Goal: Find specific page/section: Find specific page/section

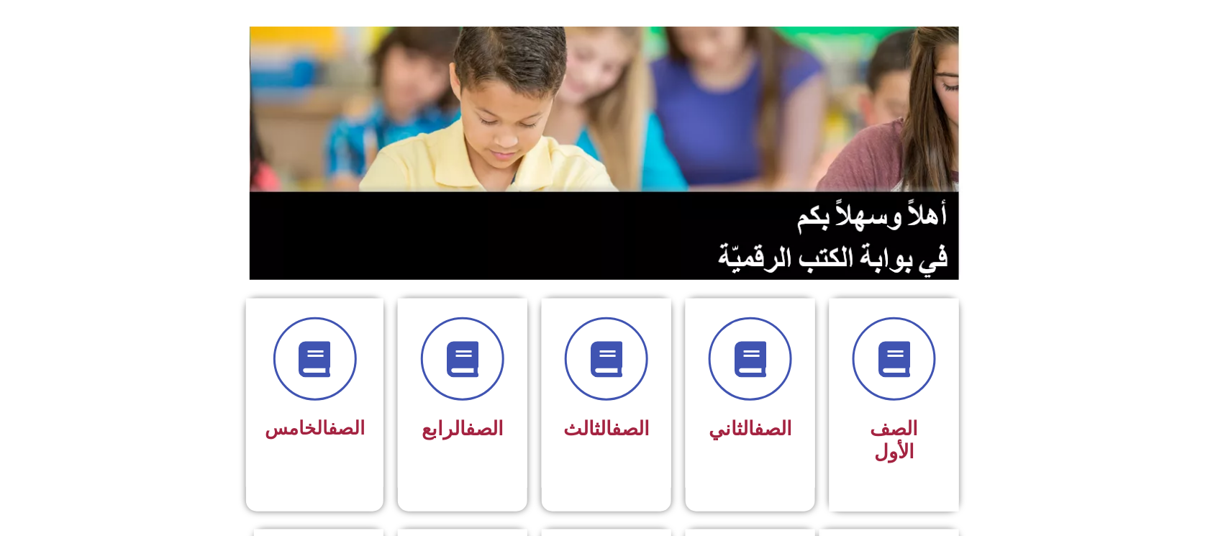
scroll to position [191, 0]
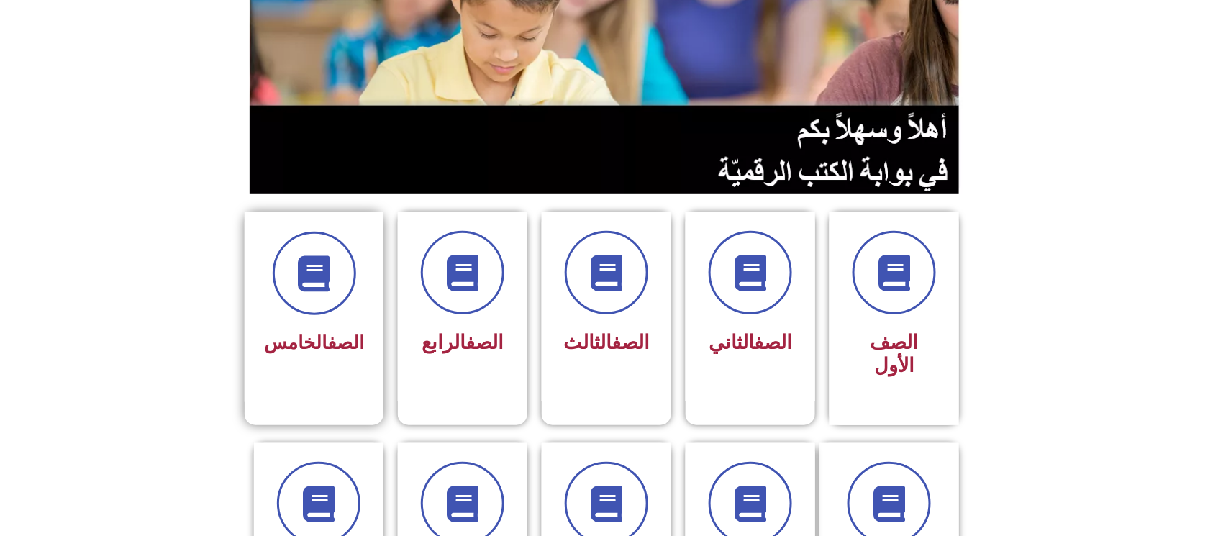
click at [366, 263] on div "الصف الخامس" at bounding box center [314, 307] width 139 height 190
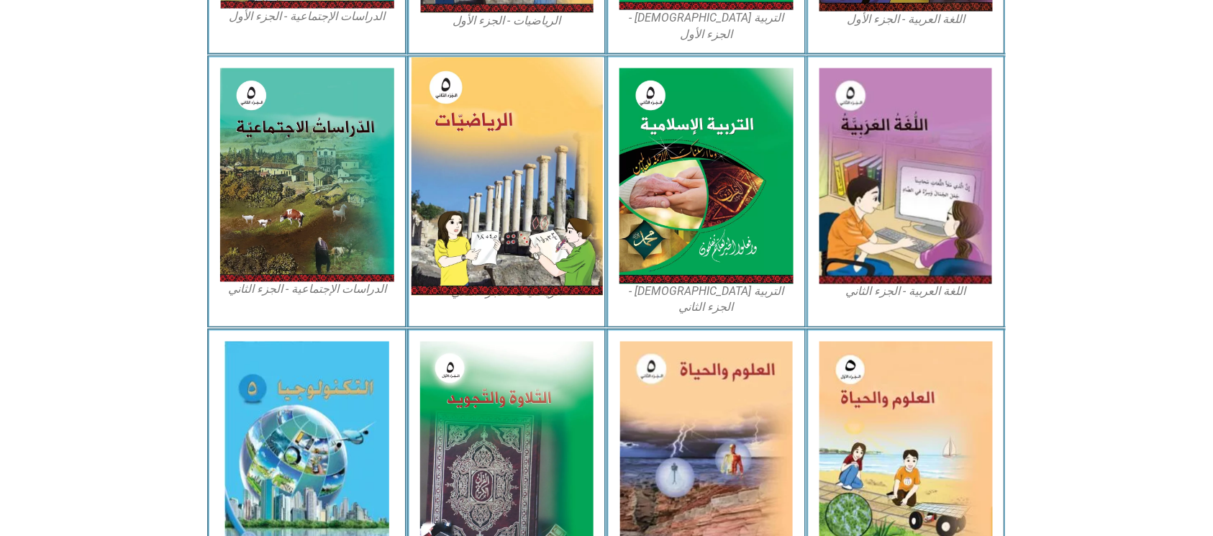
scroll to position [671, 0]
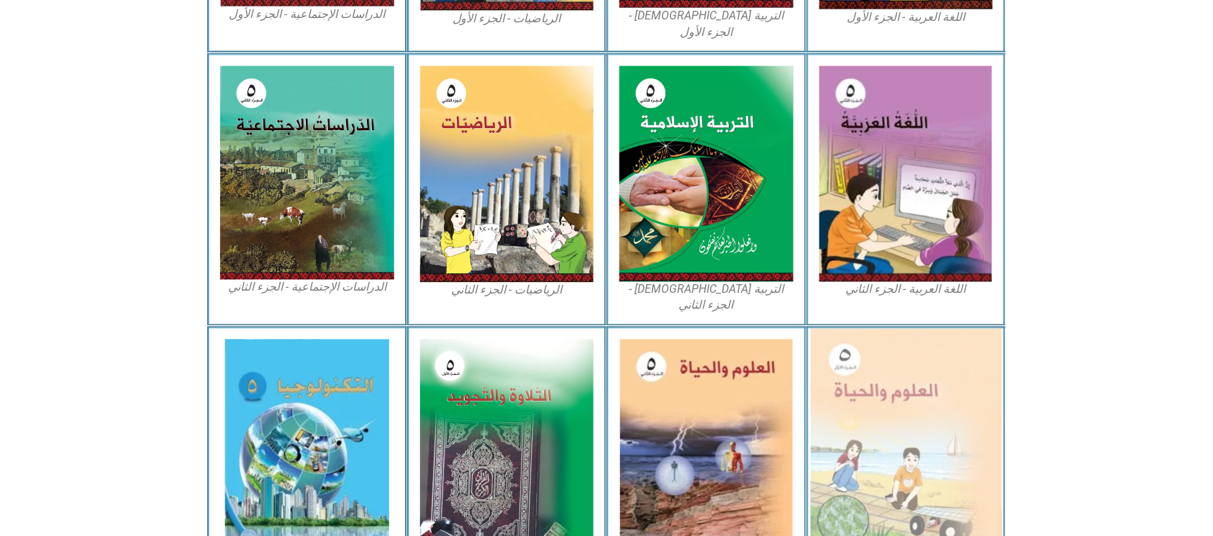
click at [894, 425] on img at bounding box center [905, 446] width 191 height 235
click at [908, 414] on img at bounding box center [905, 446] width 191 height 235
click at [902, 415] on img at bounding box center [905, 446] width 191 height 235
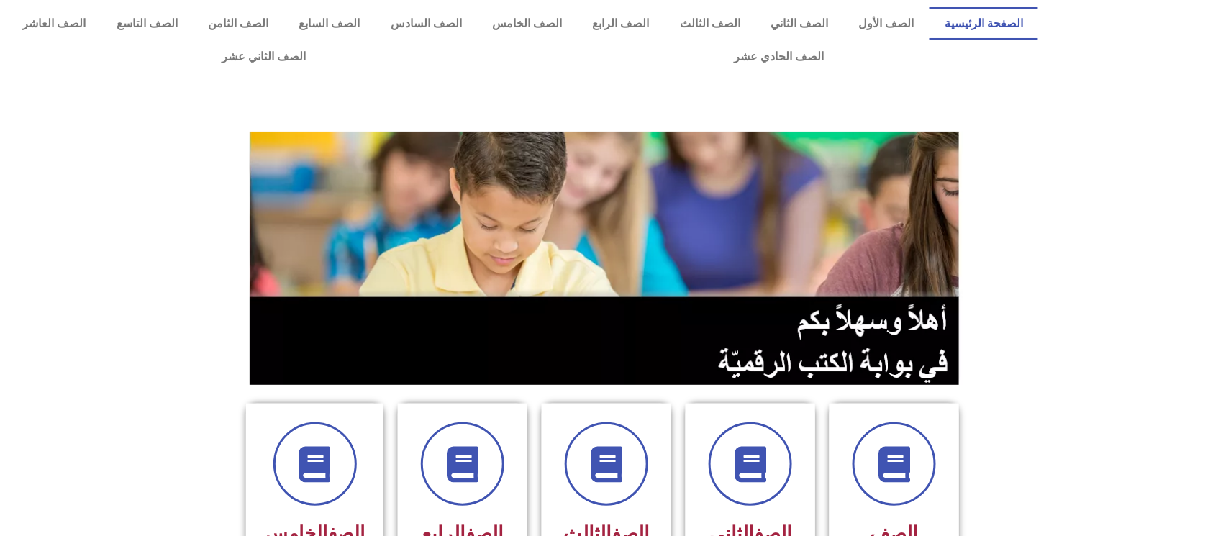
scroll to position [96, 0]
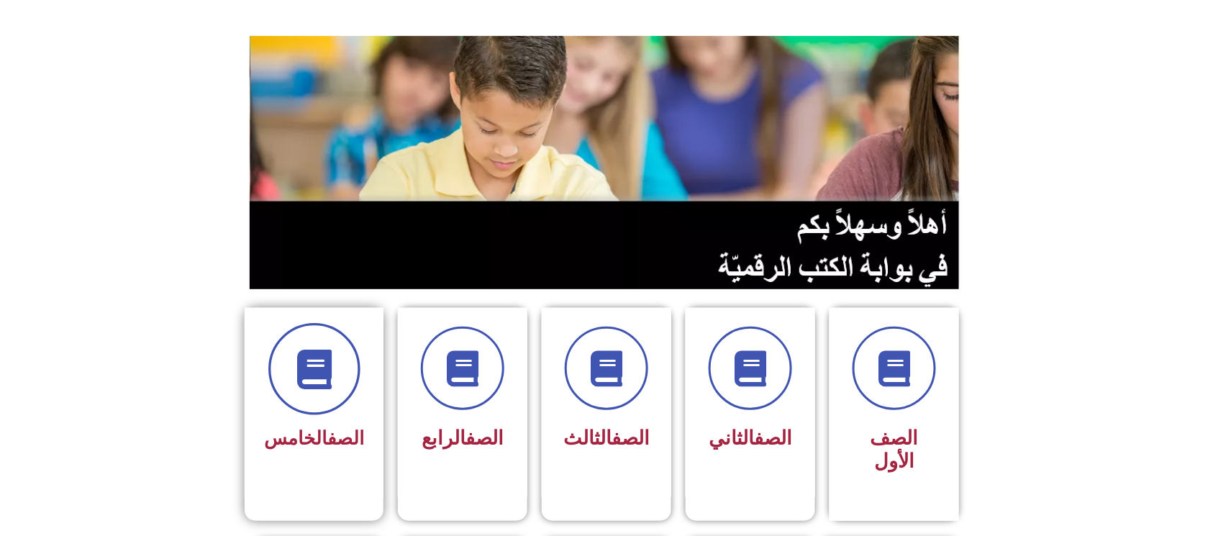
click at [355, 367] on span at bounding box center [314, 369] width 92 height 92
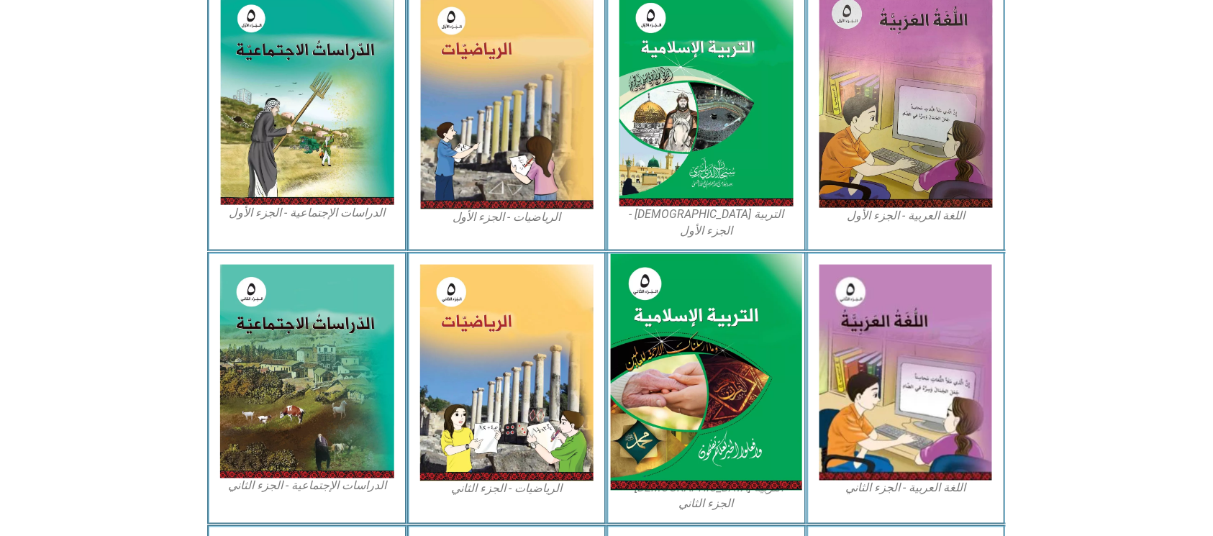
scroll to position [671, 0]
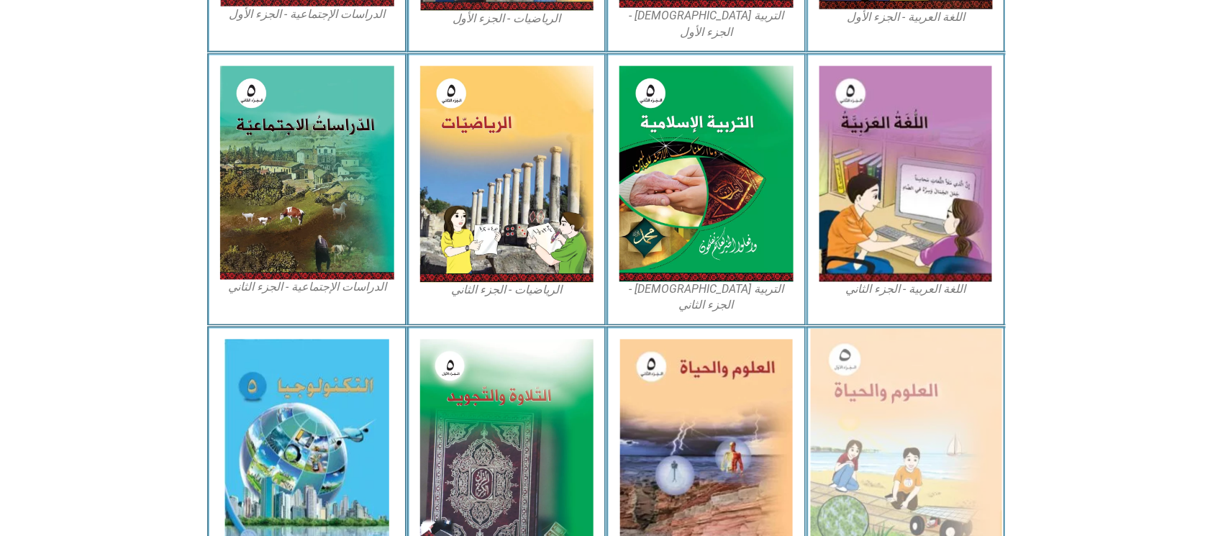
click at [876, 407] on img at bounding box center [905, 446] width 191 height 235
click at [931, 372] on img at bounding box center [905, 446] width 191 height 235
click at [931, 371] on img at bounding box center [905, 446] width 191 height 235
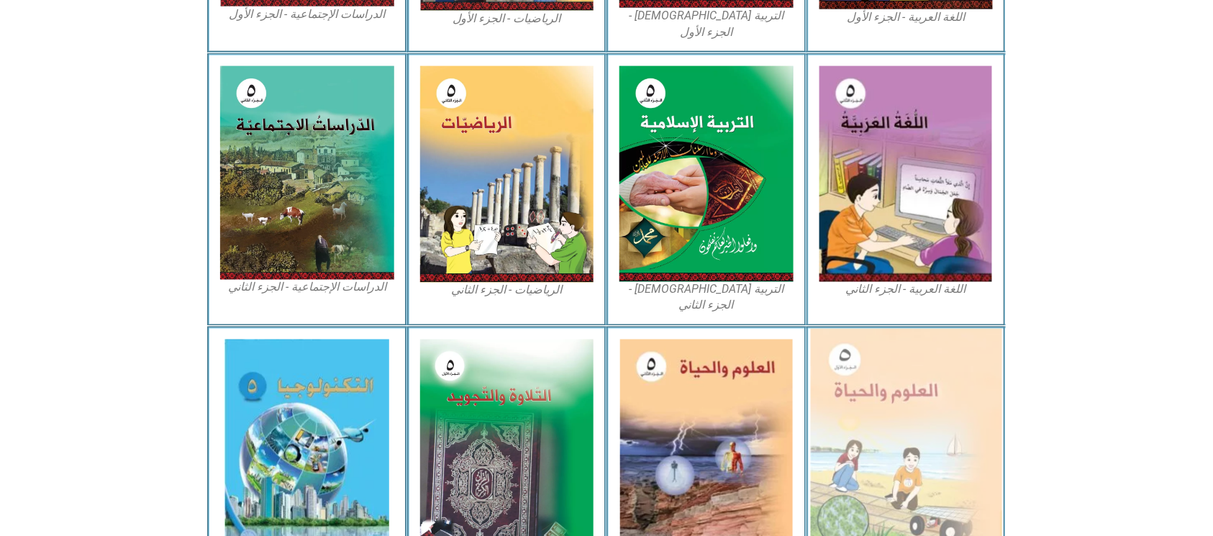
click at [931, 371] on img at bounding box center [905, 446] width 191 height 235
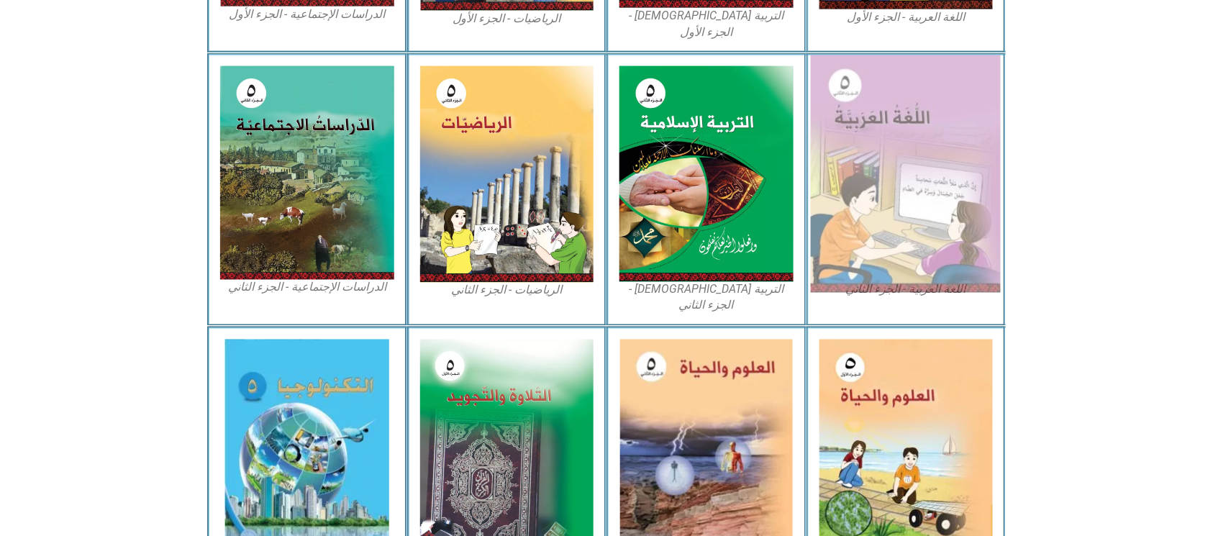
click at [922, 193] on img at bounding box center [906, 173] width 190 height 237
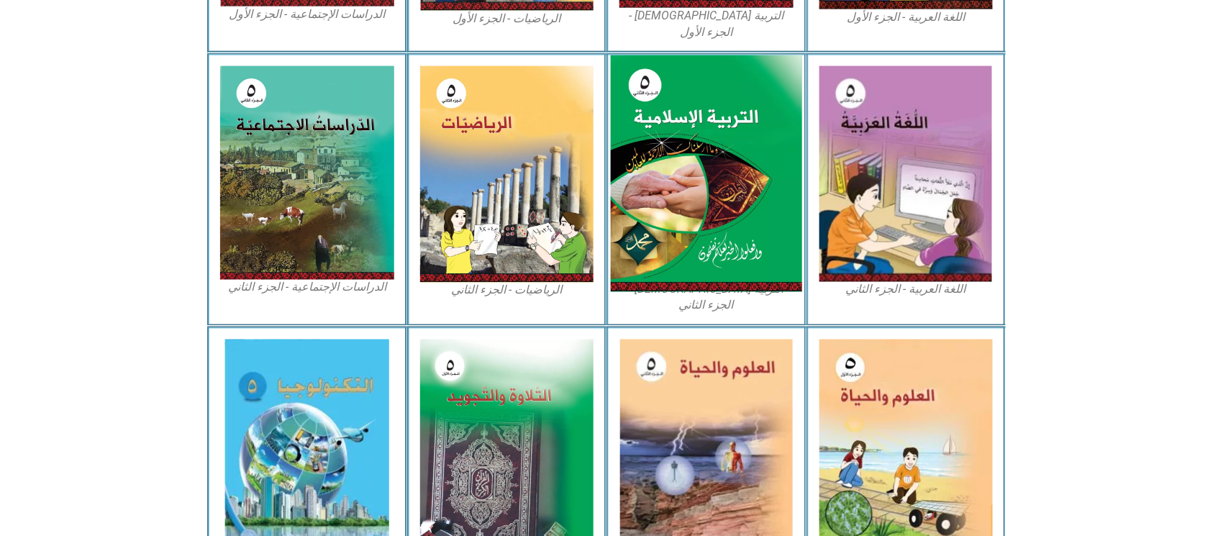
click at [752, 176] on img at bounding box center [706, 173] width 191 height 237
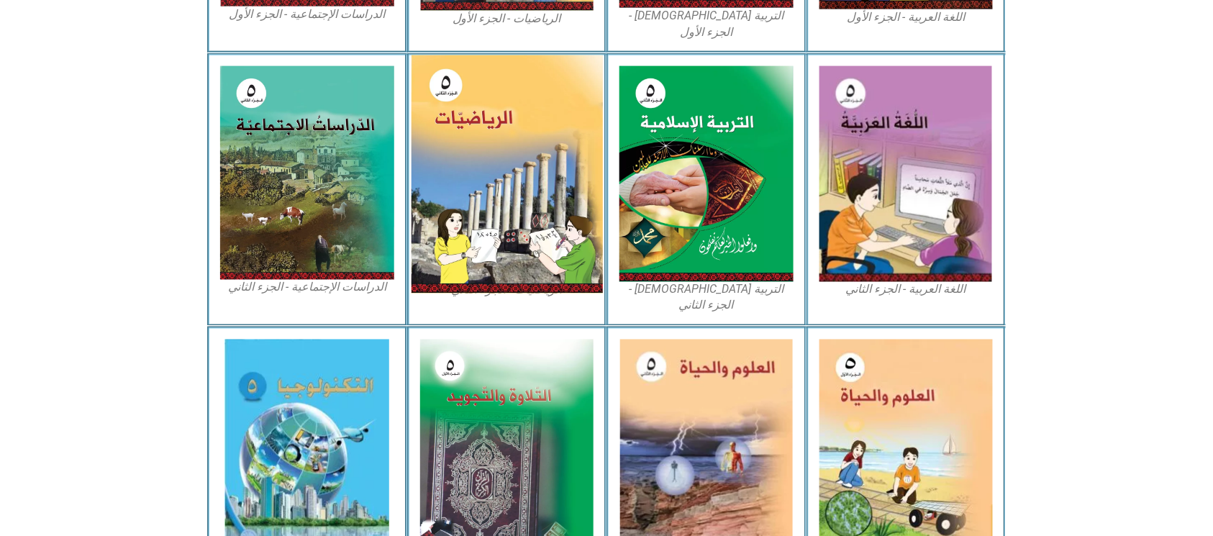
click at [450, 124] on img at bounding box center [506, 174] width 191 height 238
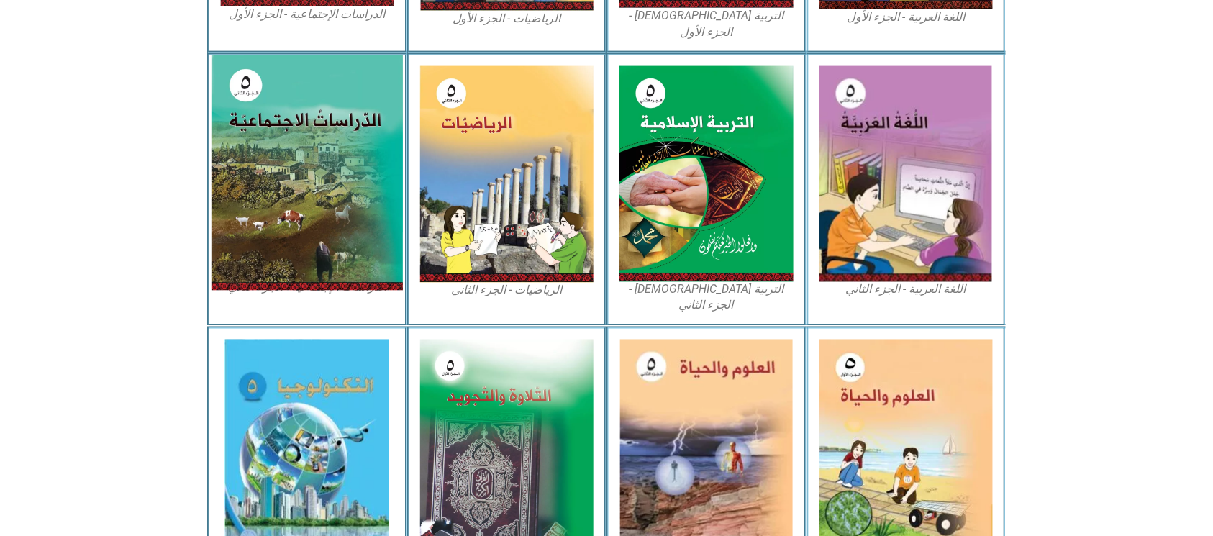
click at [299, 116] on img at bounding box center [307, 172] width 191 height 235
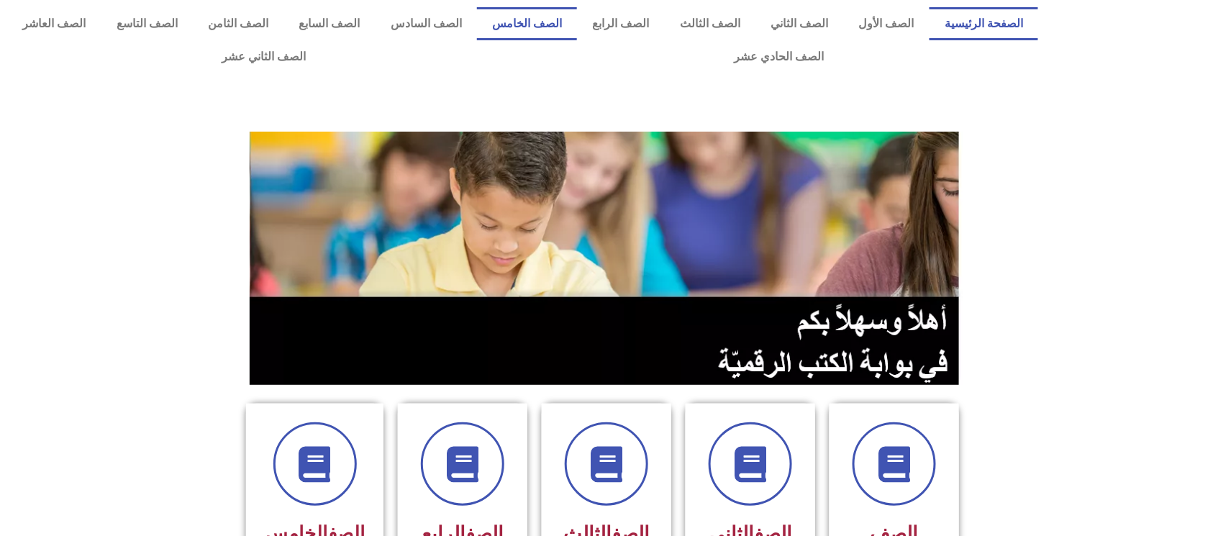
click at [570, 32] on link "الصف الخامس" at bounding box center [527, 23] width 100 height 33
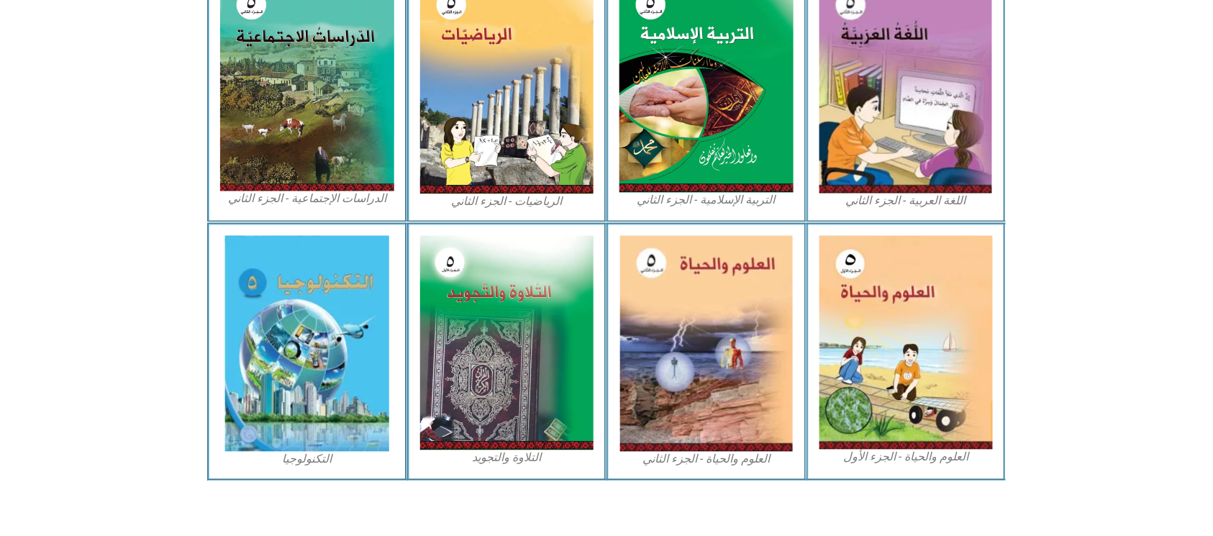
scroll to position [754, 0]
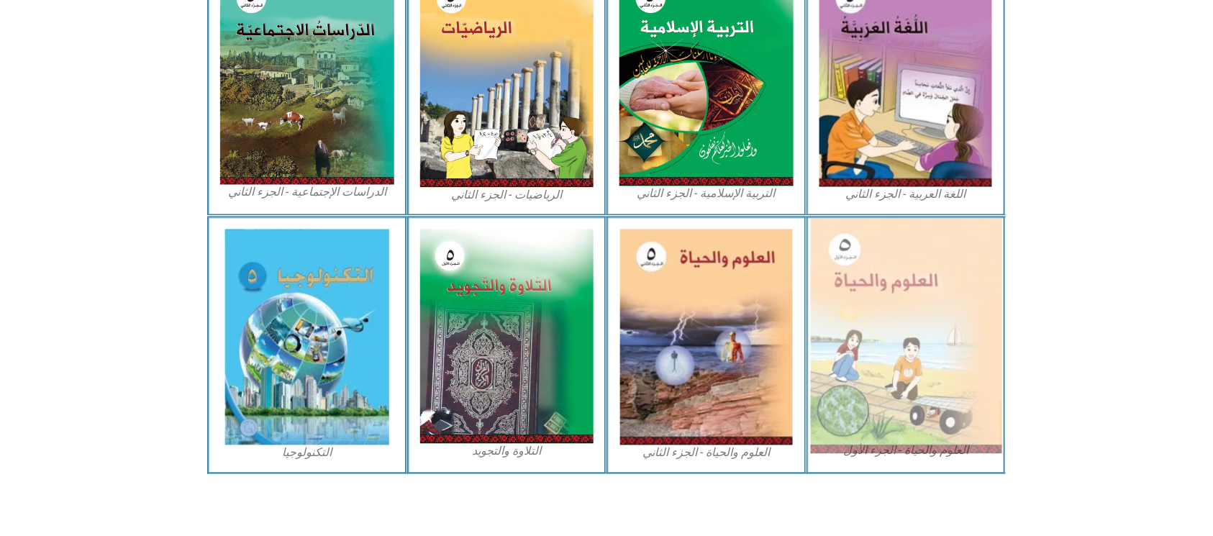
click at [935, 312] on img at bounding box center [905, 336] width 191 height 235
click at [931, 311] on img at bounding box center [905, 336] width 191 height 235
click at [850, 319] on img at bounding box center [905, 336] width 191 height 235
click at [853, 318] on img at bounding box center [905, 336] width 191 height 235
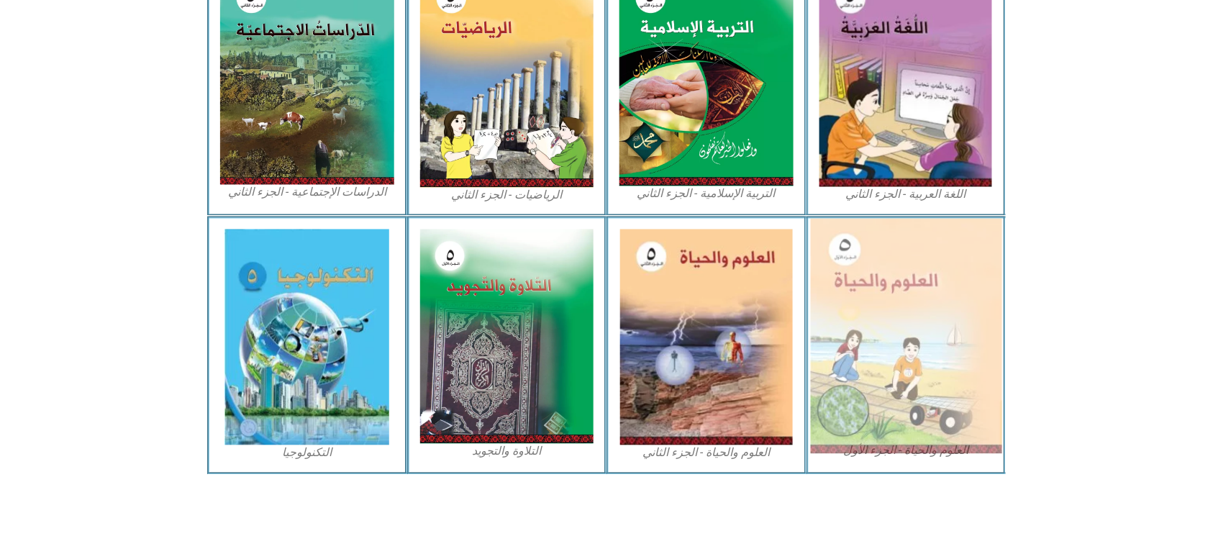
click at [855, 317] on img at bounding box center [905, 336] width 191 height 235
click at [856, 317] on img at bounding box center [905, 336] width 191 height 235
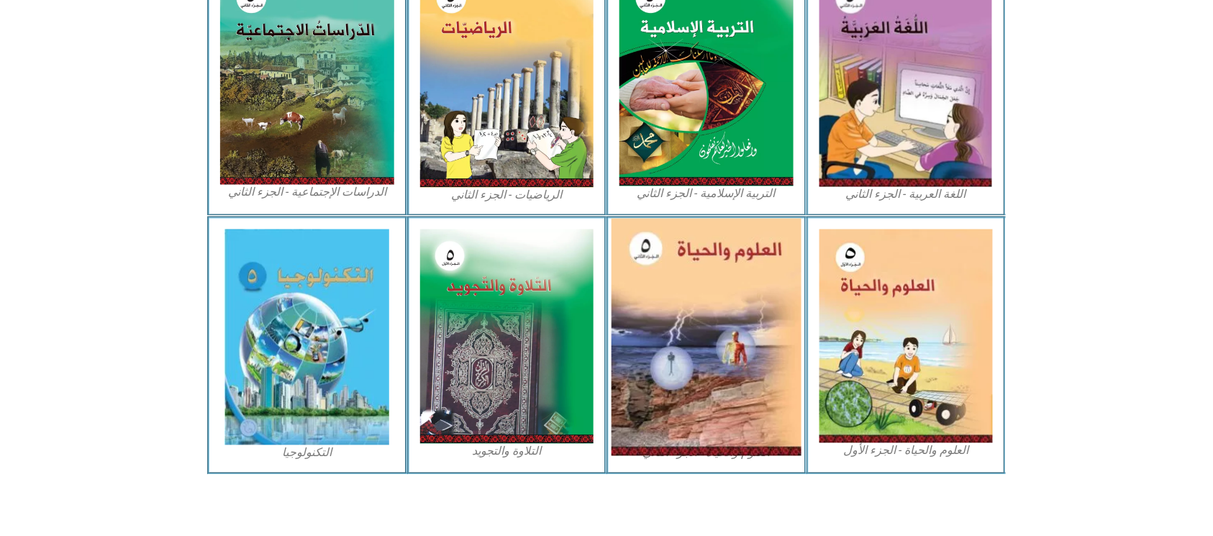
click at [686, 318] on img at bounding box center [707, 337] width 190 height 237
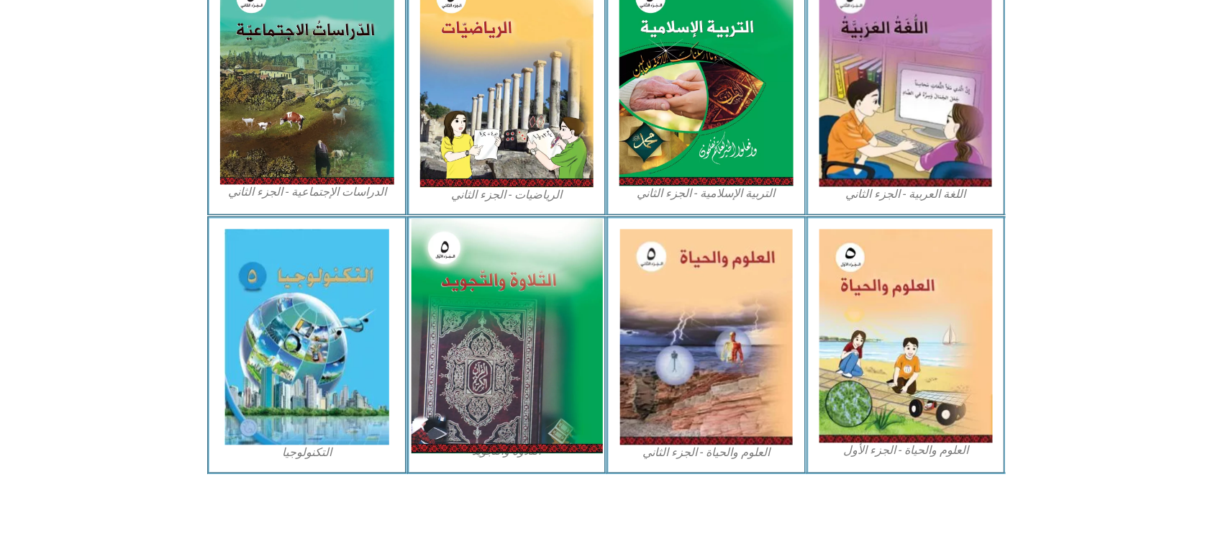
click at [553, 309] on img at bounding box center [506, 336] width 191 height 235
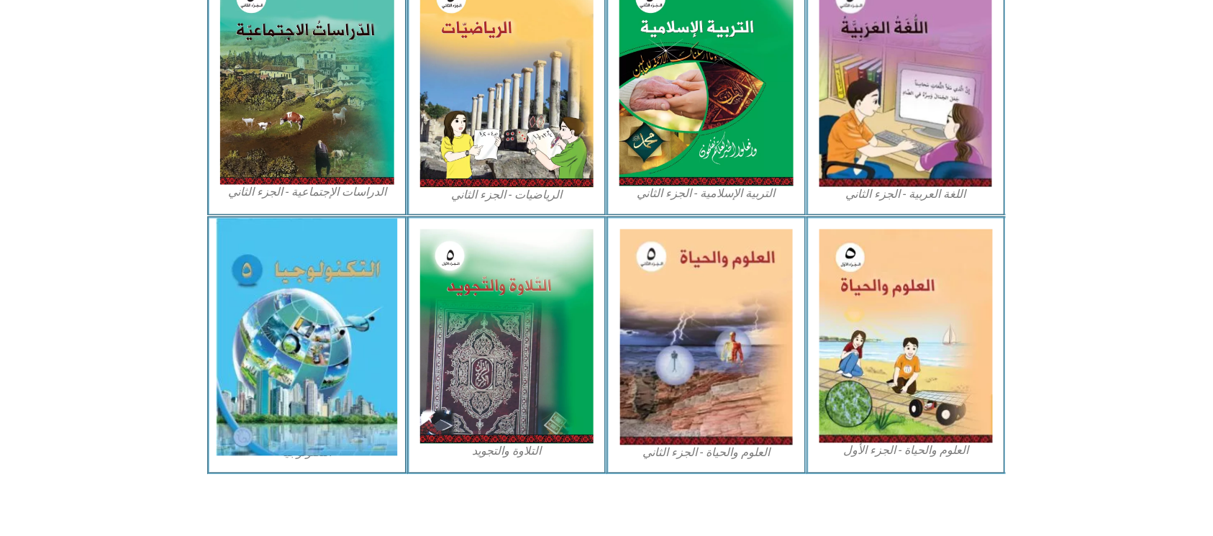
click at [312, 288] on img at bounding box center [307, 337] width 181 height 237
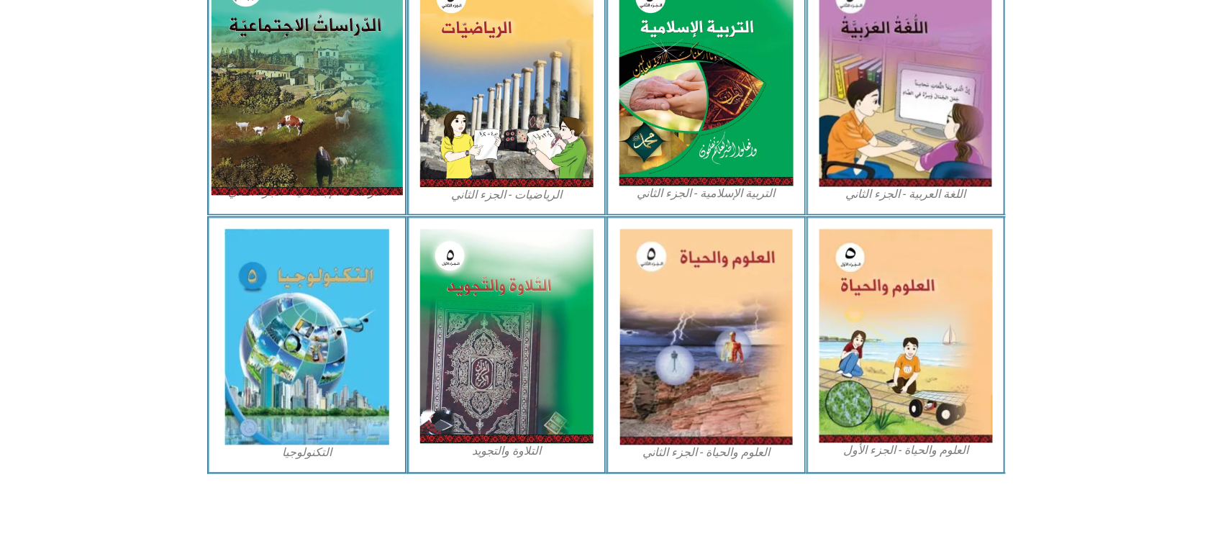
click at [306, 113] on img at bounding box center [307, 77] width 191 height 235
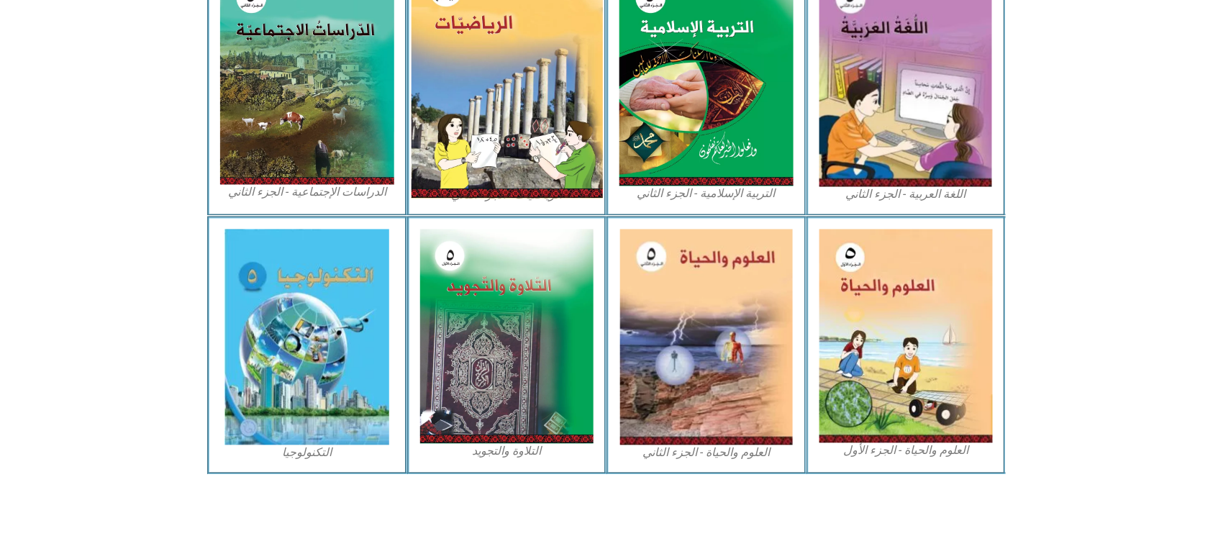
drag, startPoint x: 421, startPoint y: 113, endPoint x: 596, endPoint y: 150, distance: 179.5
click at [423, 114] on div "الرياضيات - الجزء الثاني" at bounding box center [507, 87] width 200 height 258
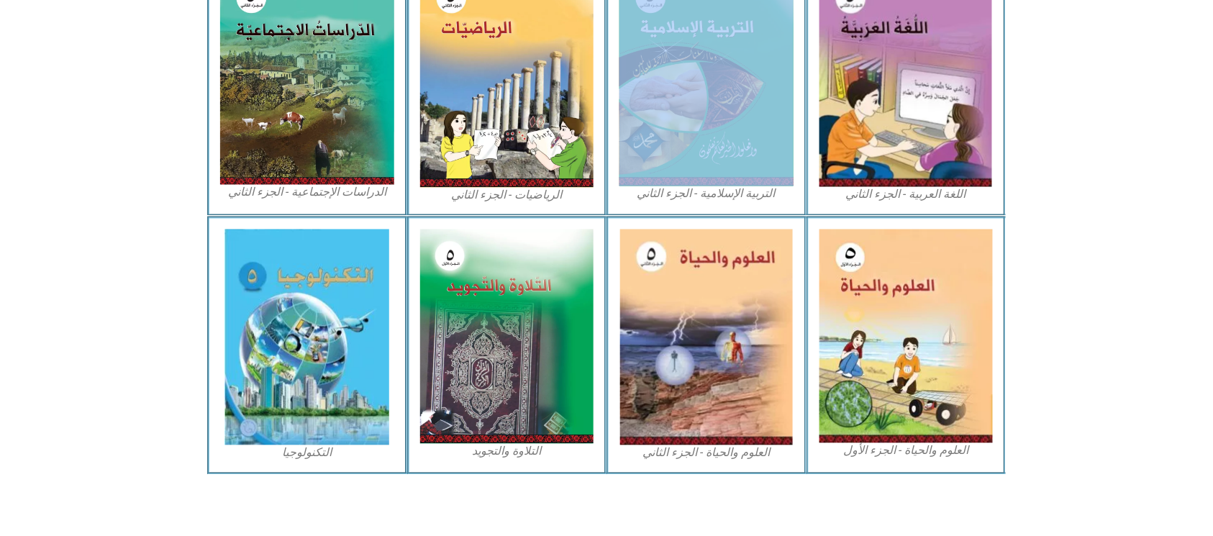
drag, startPoint x: 803, startPoint y: 194, endPoint x: 812, endPoint y: 197, distance: 9.8
click at [810, 197] on div "اللغة العربية - الجزء الثاني التربية الإسلامية - الجزء الثاني الرياضيات - الجزء…" at bounding box center [606, 87] width 799 height 258
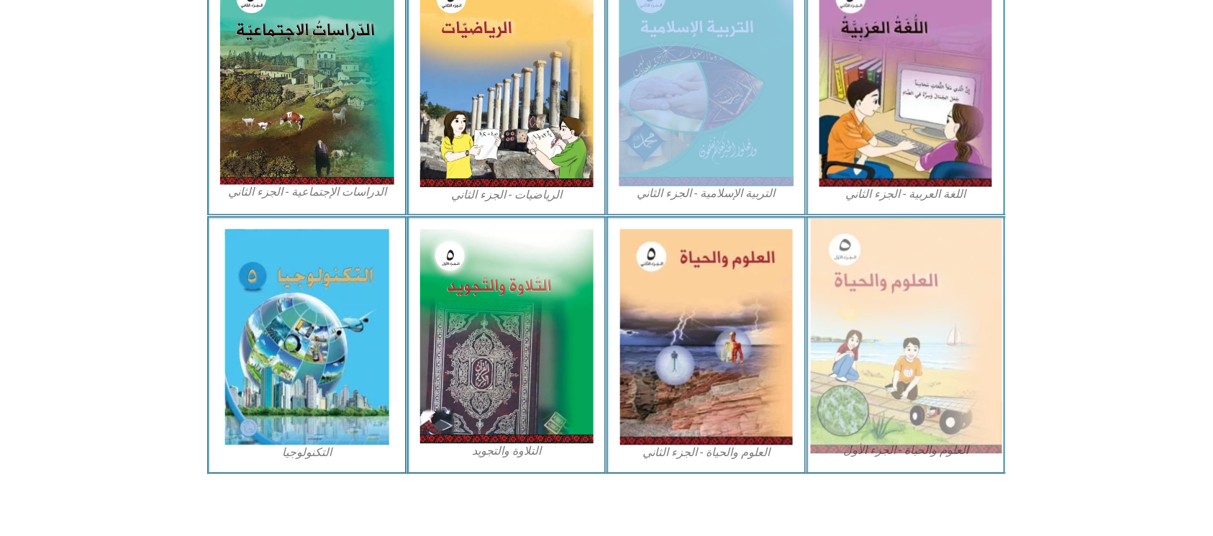
click at [916, 301] on img at bounding box center [905, 336] width 191 height 235
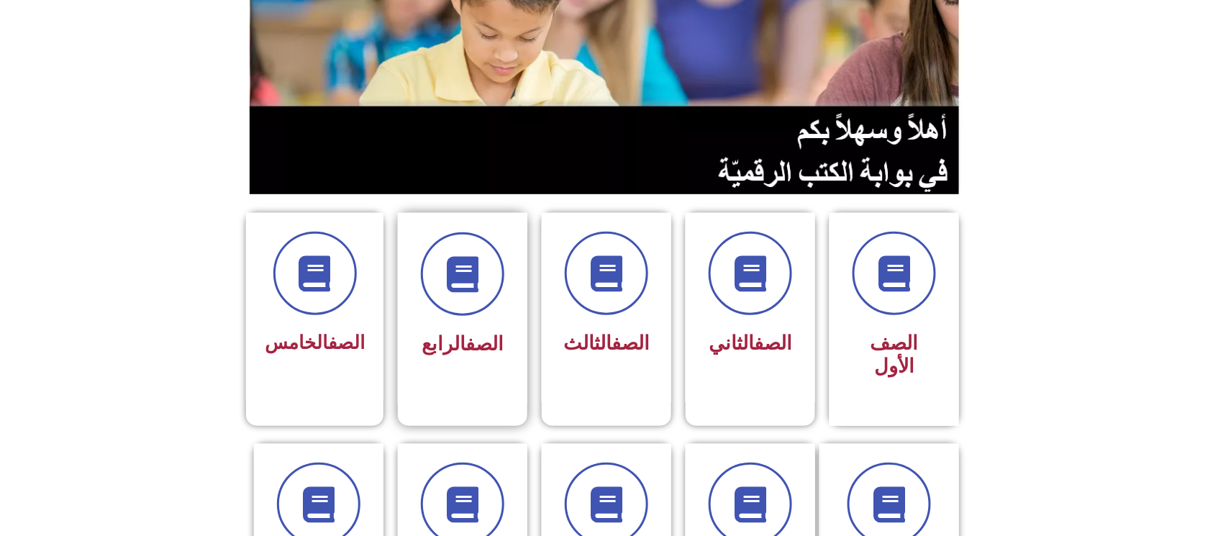
scroll to position [191, 0]
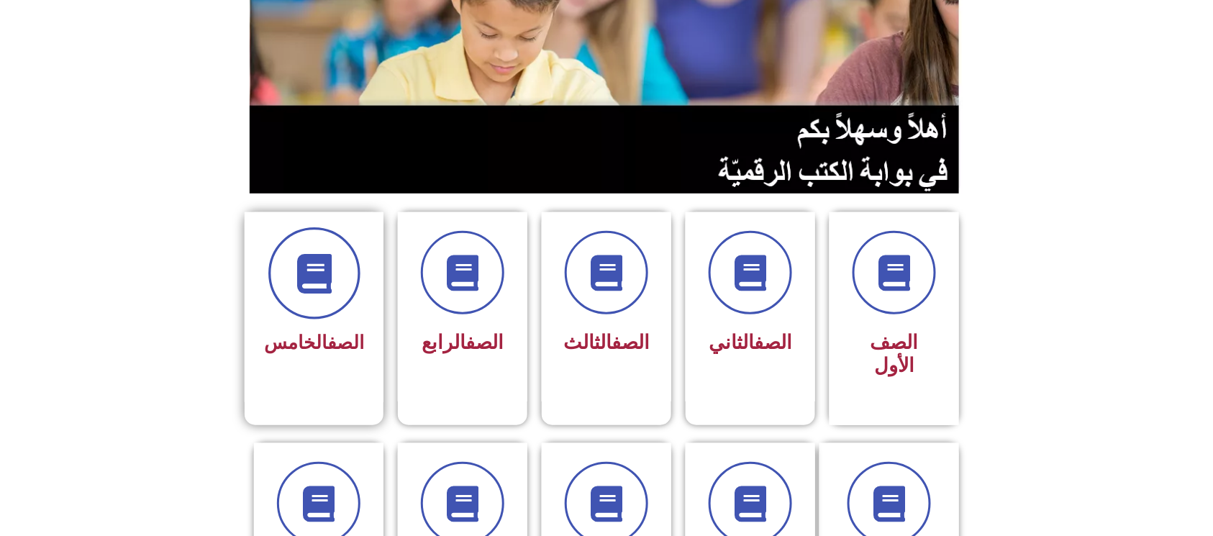
click at [353, 266] on span at bounding box center [314, 273] width 92 height 92
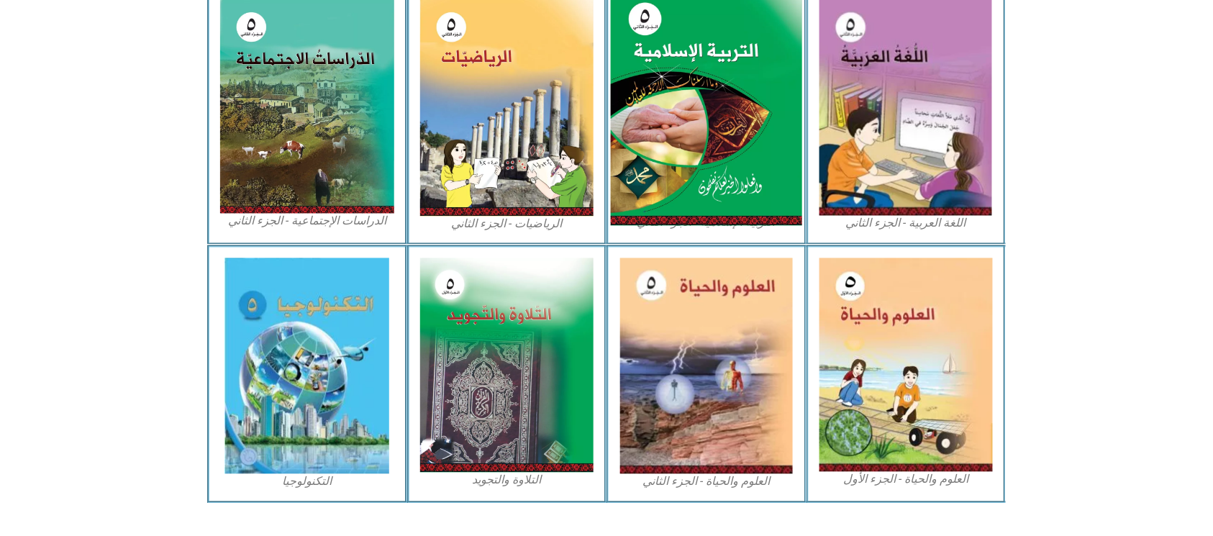
scroll to position [754, 0]
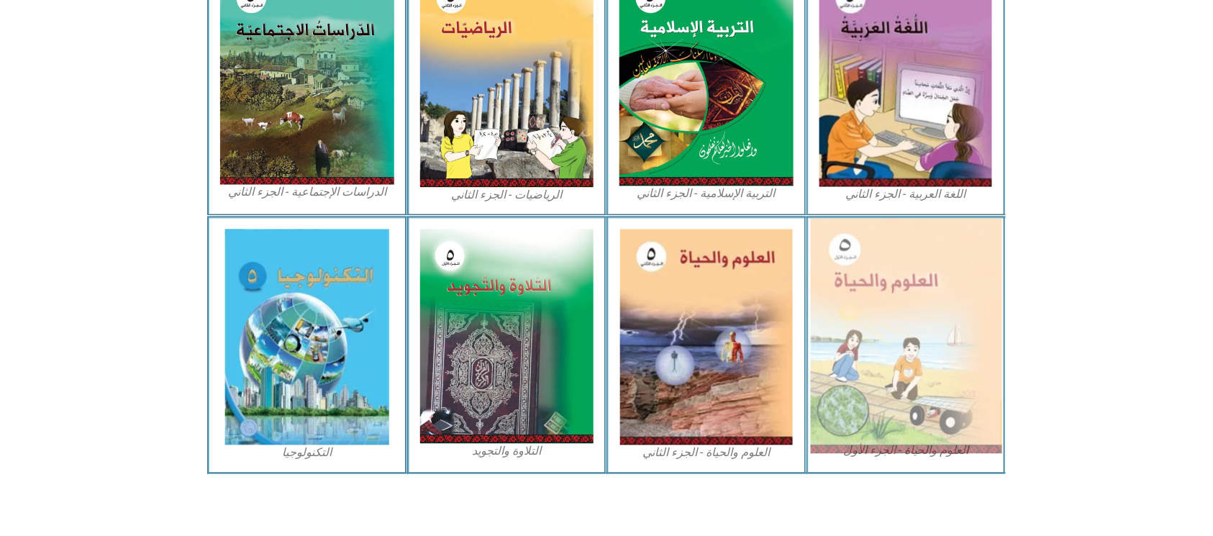
click at [931, 289] on img at bounding box center [905, 336] width 191 height 235
click at [933, 289] on img at bounding box center [905, 336] width 191 height 235
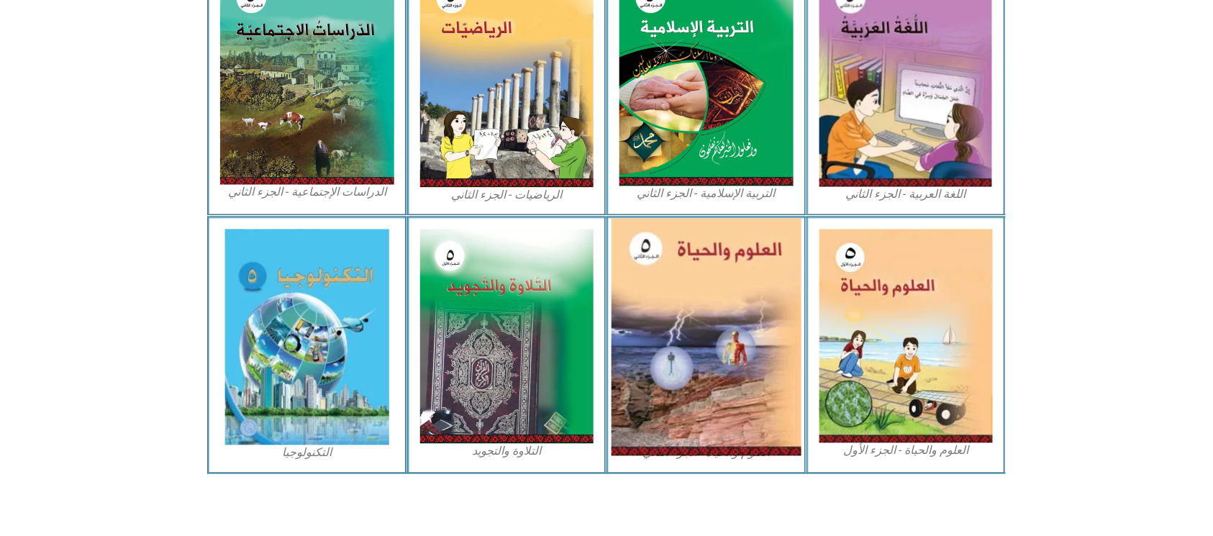
click at [763, 323] on img at bounding box center [707, 337] width 190 height 237
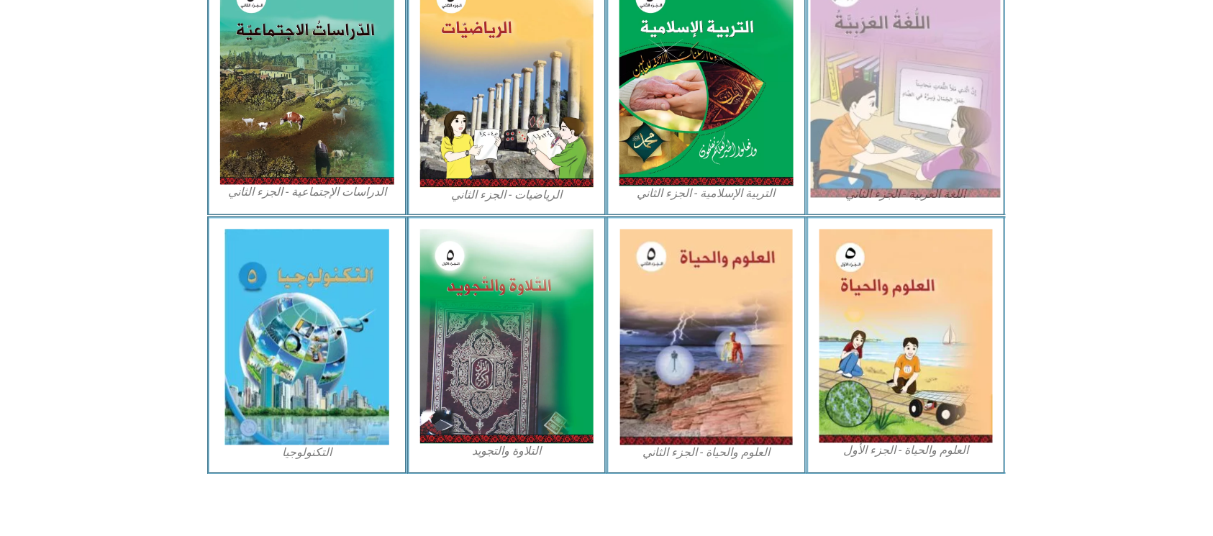
click at [893, 137] on img at bounding box center [906, 78] width 190 height 237
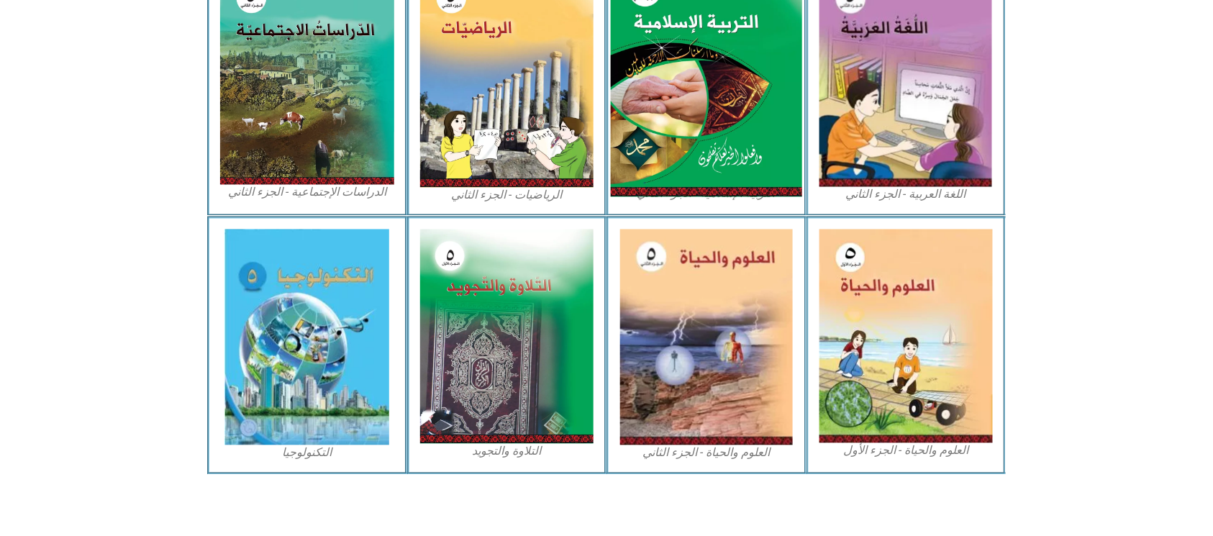
click at [758, 145] on img at bounding box center [706, 78] width 191 height 237
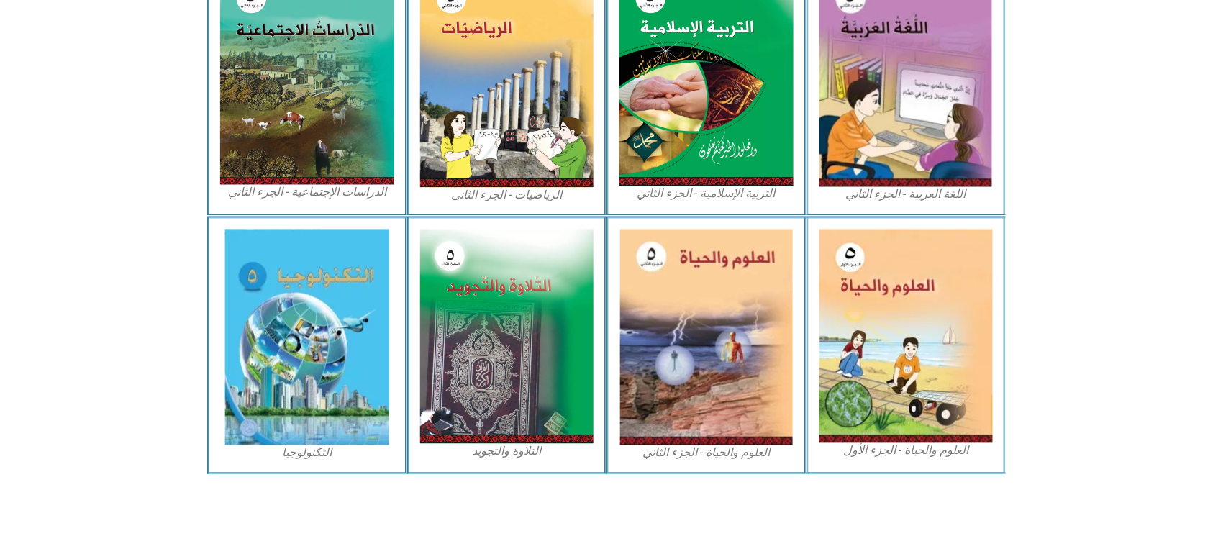
click at [602, 286] on div "التلاوة والتجويد" at bounding box center [507, 346] width 200 height 258
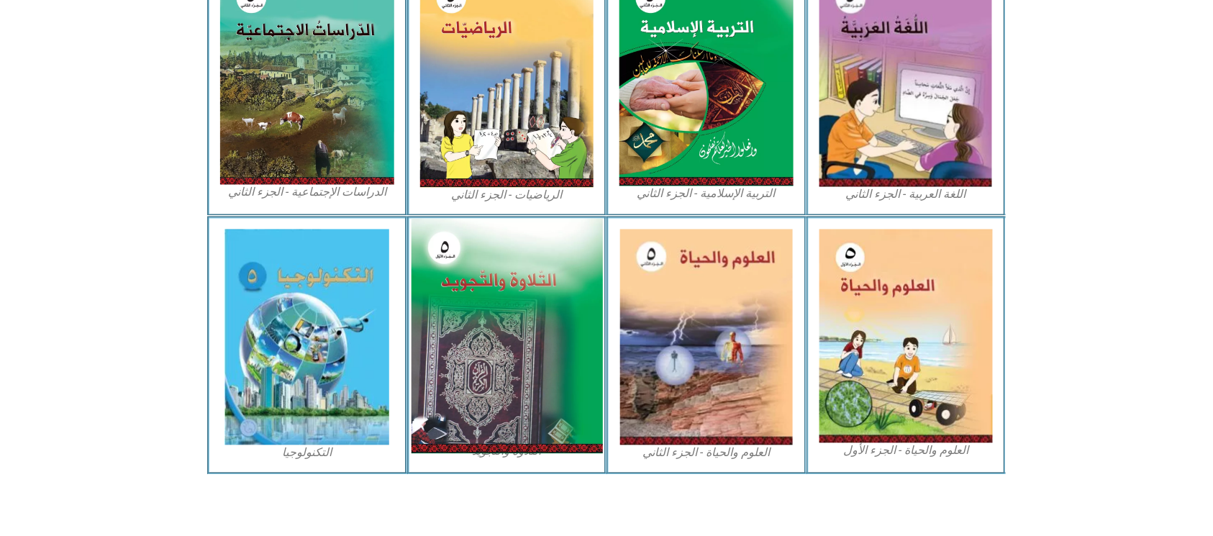
drag, startPoint x: 450, startPoint y: 329, endPoint x: 447, endPoint y: 317, distance: 12.1
click at [450, 329] on img at bounding box center [506, 336] width 191 height 235
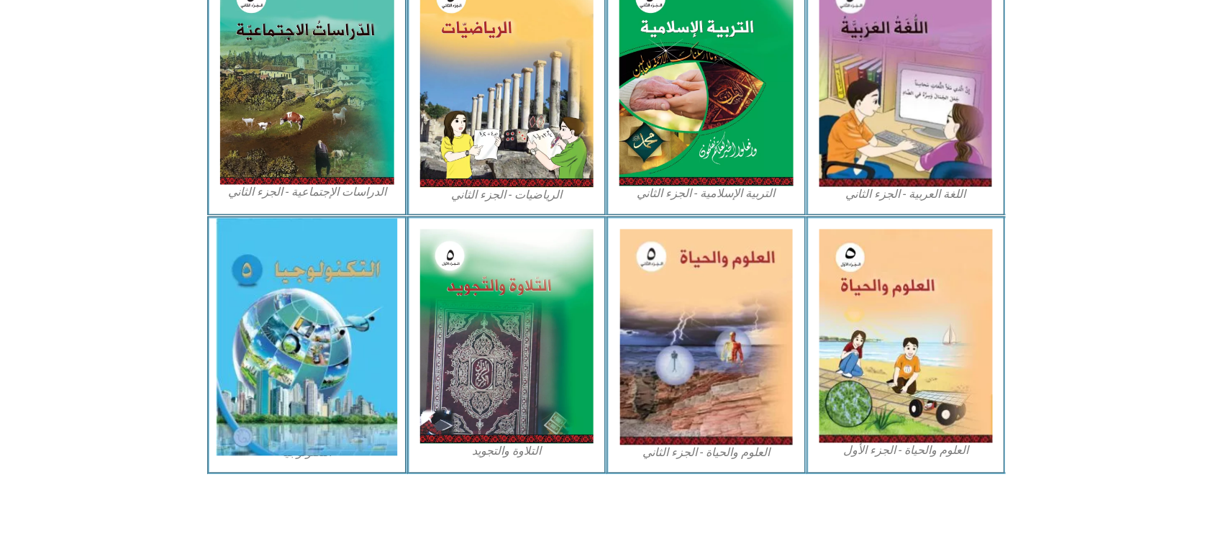
click at [332, 317] on img at bounding box center [307, 337] width 181 height 237
click at [341, 312] on img at bounding box center [307, 337] width 181 height 237
click at [340, 312] on img at bounding box center [307, 337] width 181 height 237
drag, startPoint x: 370, startPoint y: 294, endPoint x: 368, endPoint y: 286, distance: 8.0
click at [369, 294] on img at bounding box center [307, 337] width 181 height 237
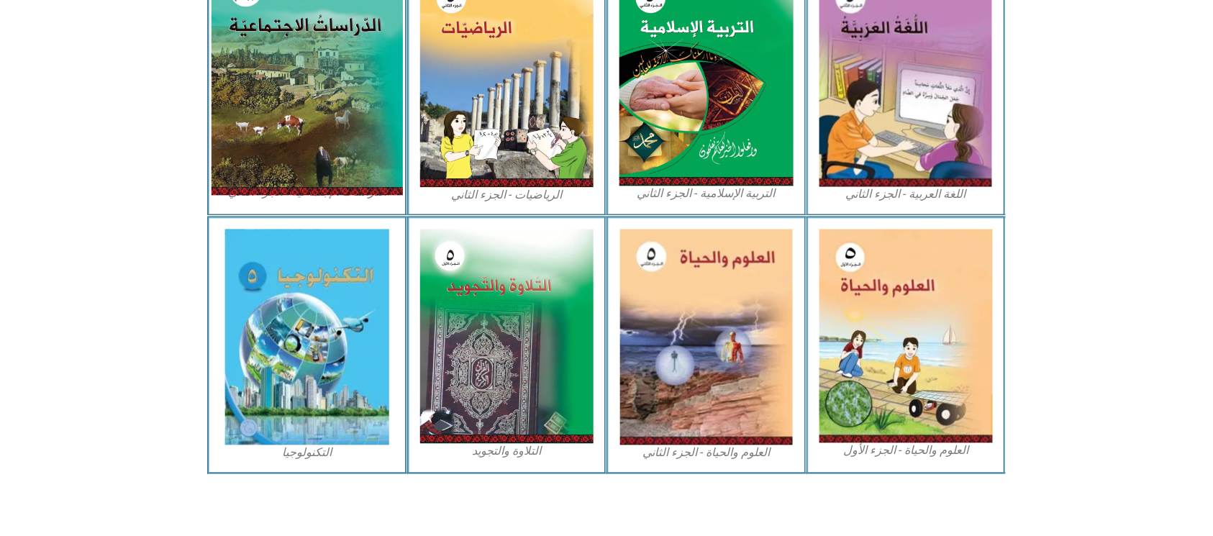
click at [263, 119] on img at bounding box center [307, 77] width 191 height 235
click at [286, 119] on img at bounding box center [307, 77] width 191 height 235
click at [288, 119] on img at bounding box center [307, 77] width 191 height 235
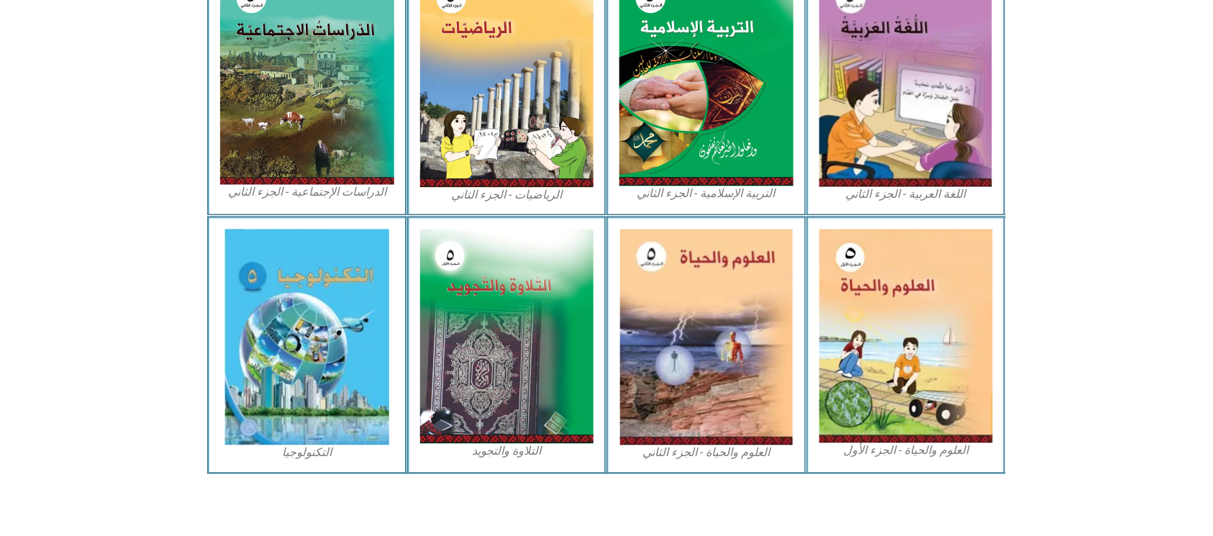
click at [407, 124] on div "الرياضيات - الجزء الثاني" at bounding box center [507, 87] width 200 height 258
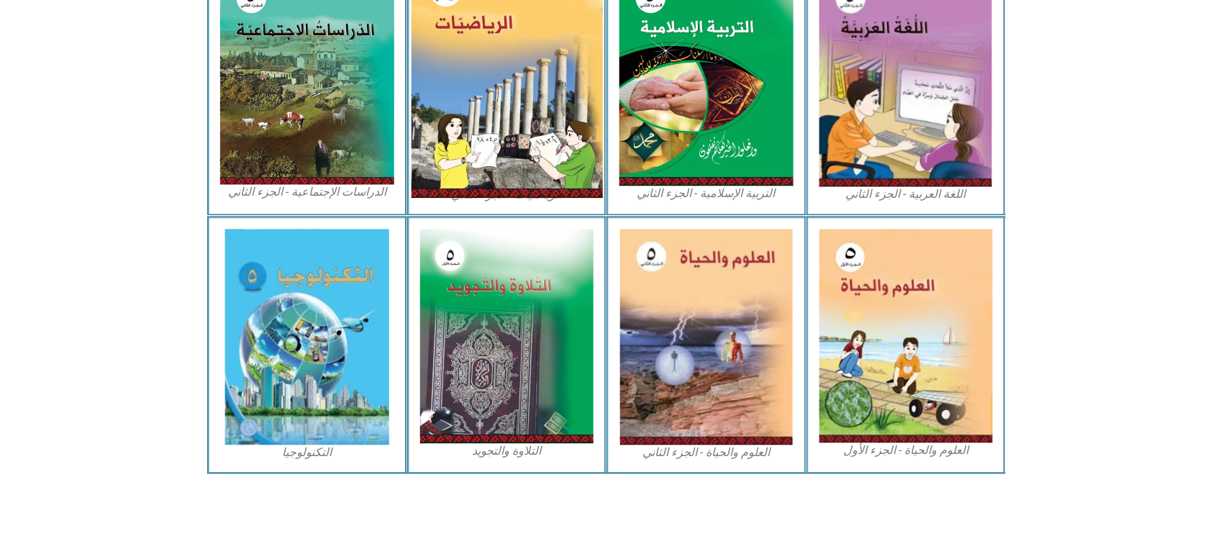
click at [432, 122] on img at bounding box center [506, 79] width 191 height 238
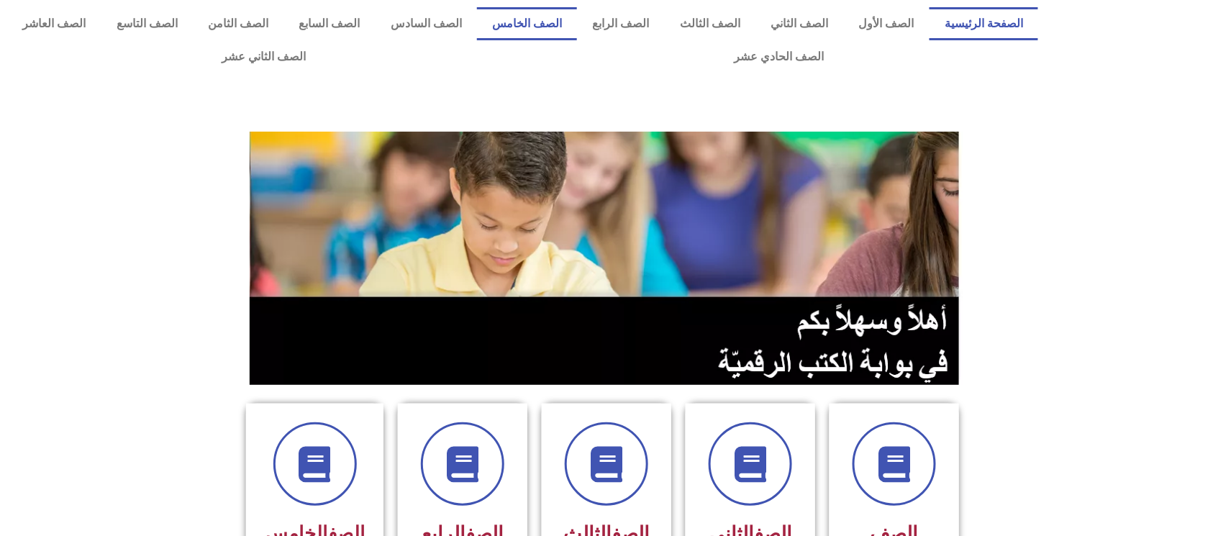
click at [577, 16] on link "الصف الخامس" at bounding box center [527, 23] width 100 height 33
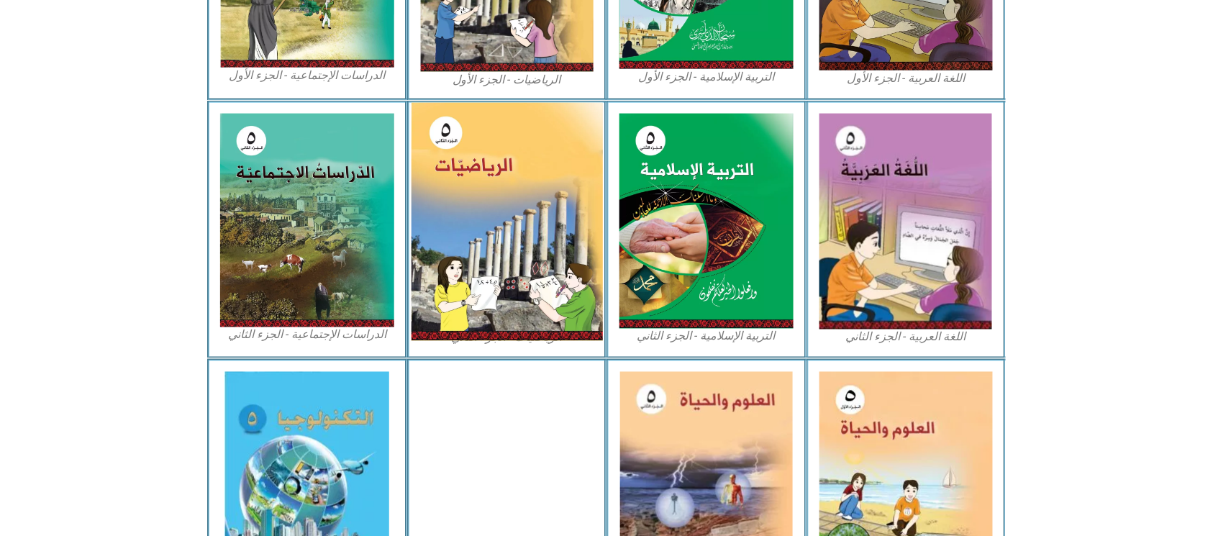
scroll to position [754, 0]
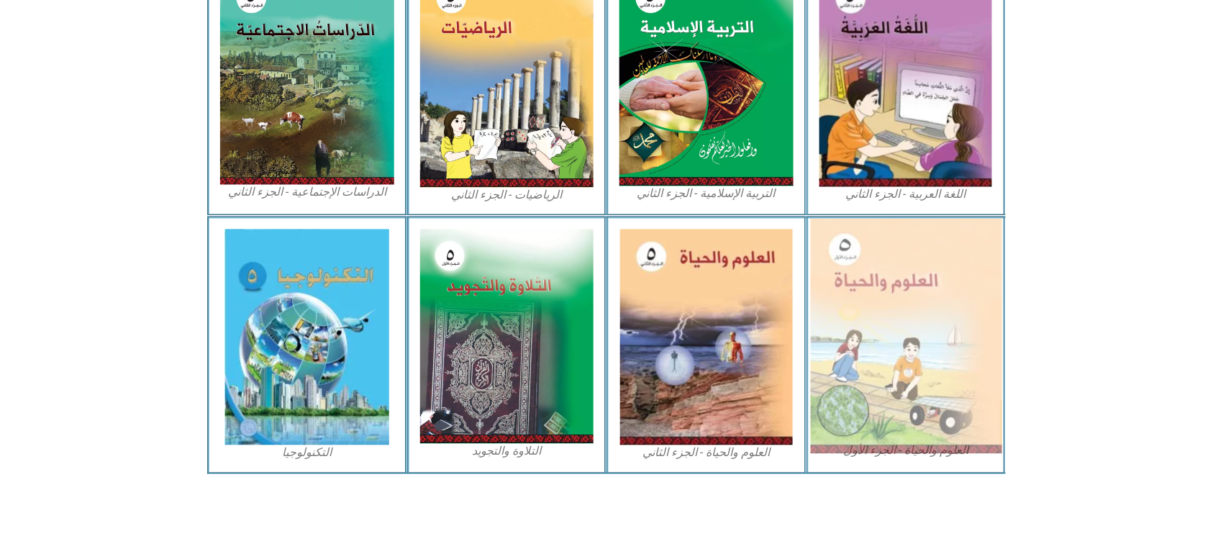
click at [882, 354] on img at bounding box center [905, 336] width 191 height 235
click at [902, 347] on img at bounding box center [905, 336] width 191 height 235
click at [911, 315] on img at bounding box center [905, 336] width 191 height 235
click at [907, 329] on img at bounding box center [905, 336] width 191 height 235
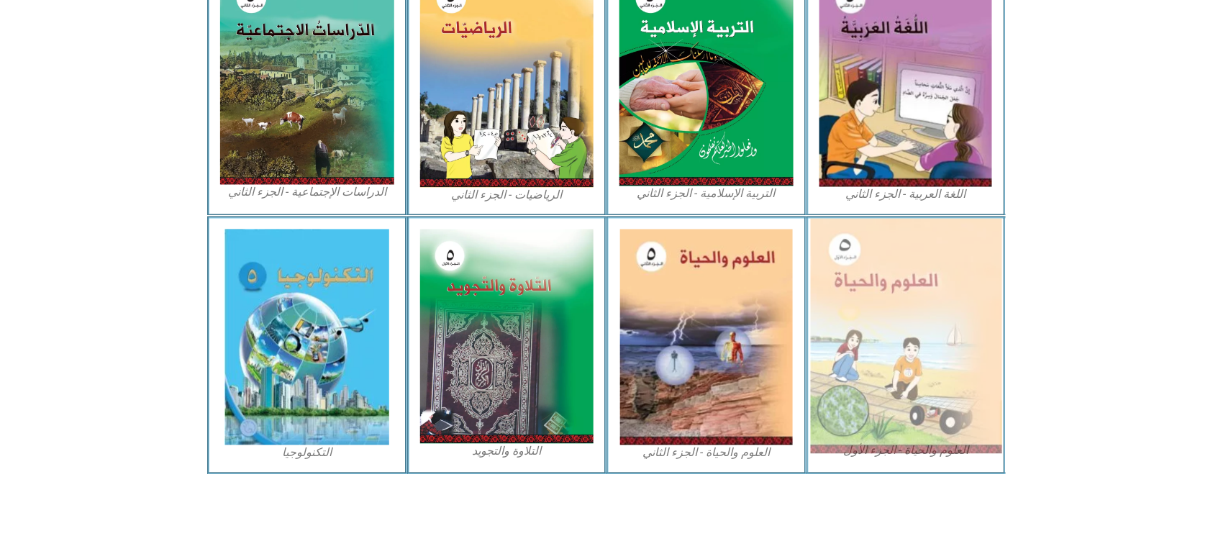
click at [907, 329] on img at bounding box center [905, 336] width 191 height 235
click at [907, 328] on img at bounding box center [905, 336] width 191 height 235
click at [909, 332] on img at bounding box center [905, 336] width 191 height 235
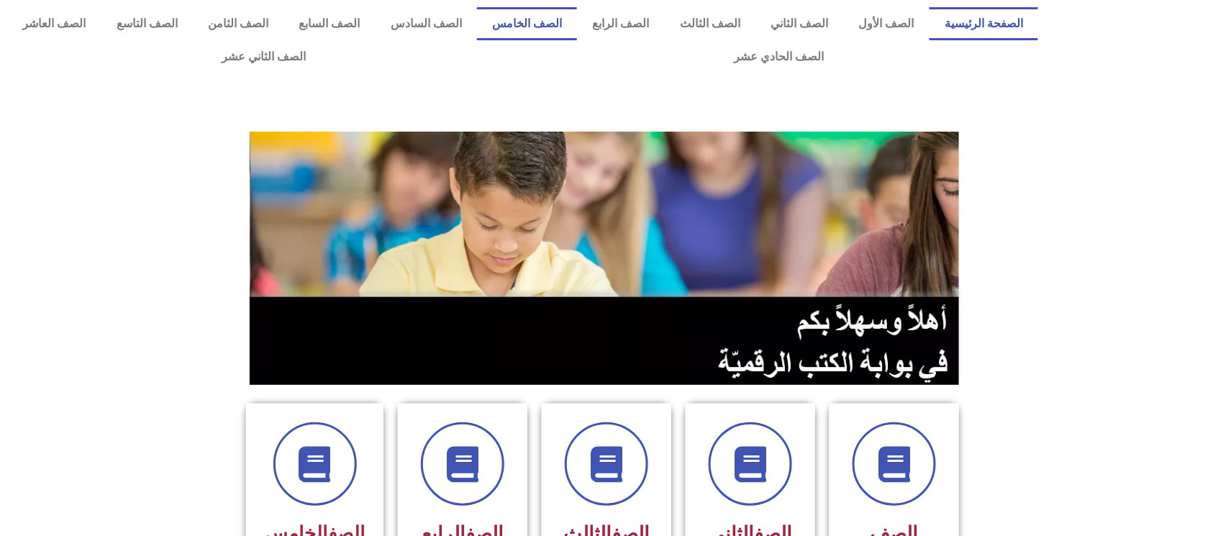
click at [561, 23] on link "الصف الخامس" at bounding box center [527, 23] width 100 height 33
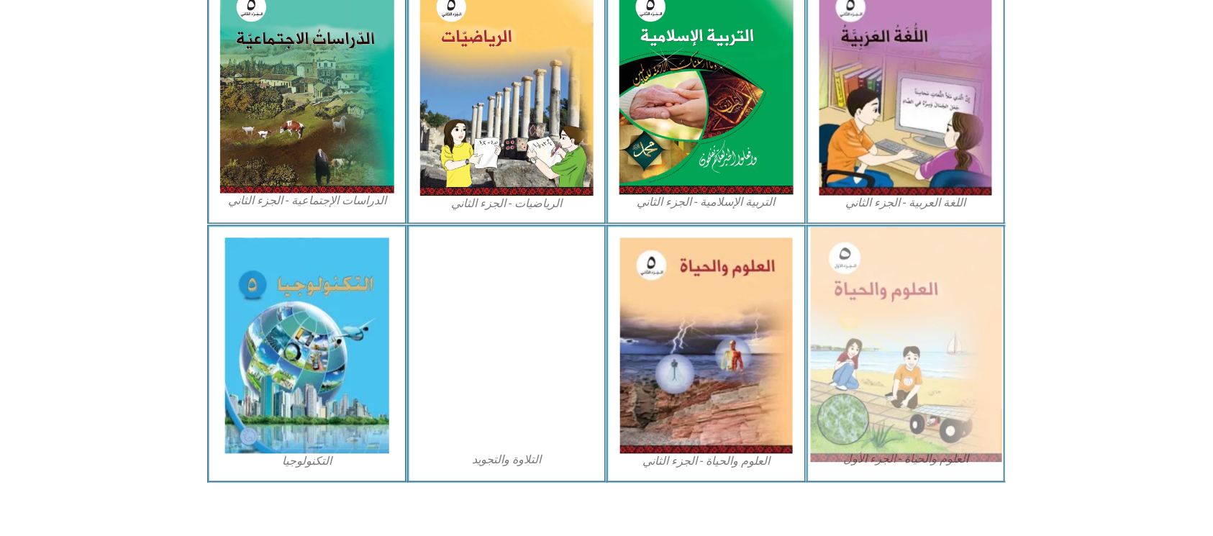
scroll to position [754, 0]
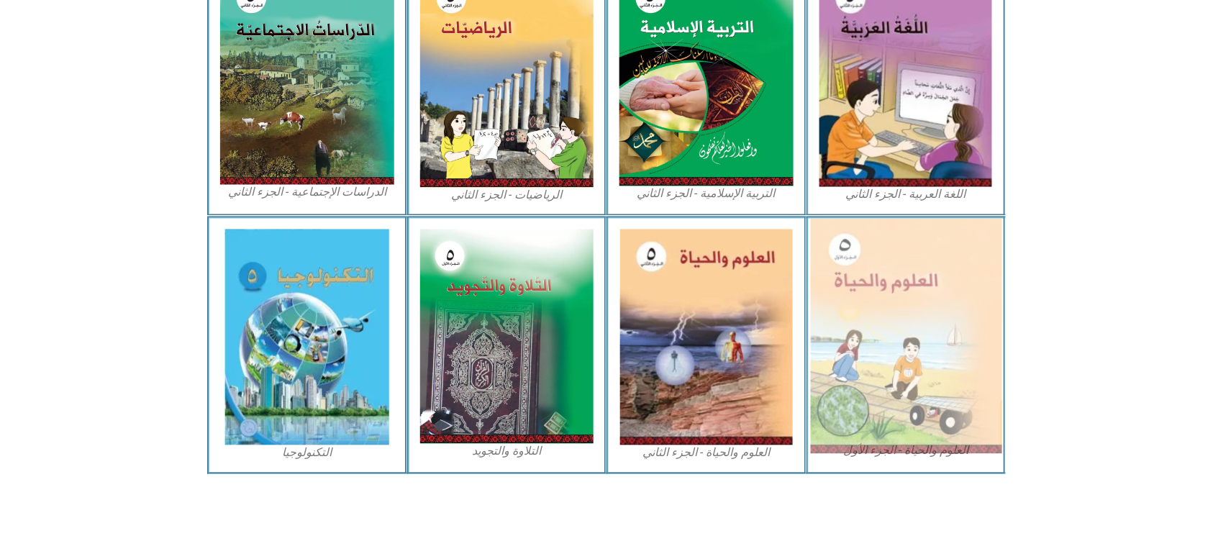
click at [873, 283] on img at bounding box center [905, 336] width 191 height 235
click at [942, 288] on img at bounding box center [905, 336] width 191 height 235
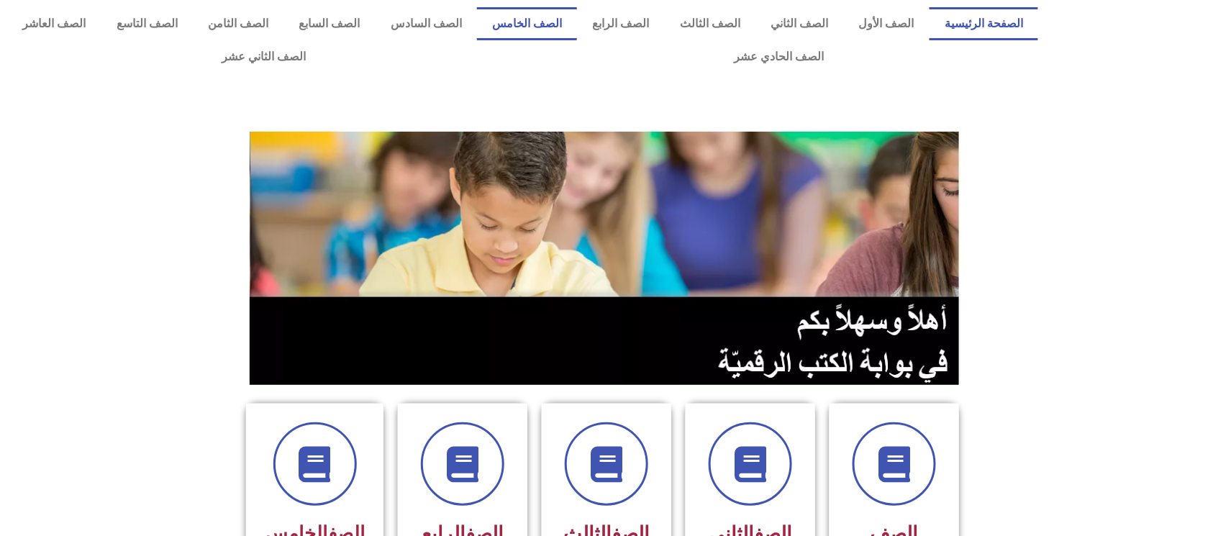
click at [553, 27] on link "الصف الخامس" at bounding box center [527, 23] width 100 height 33
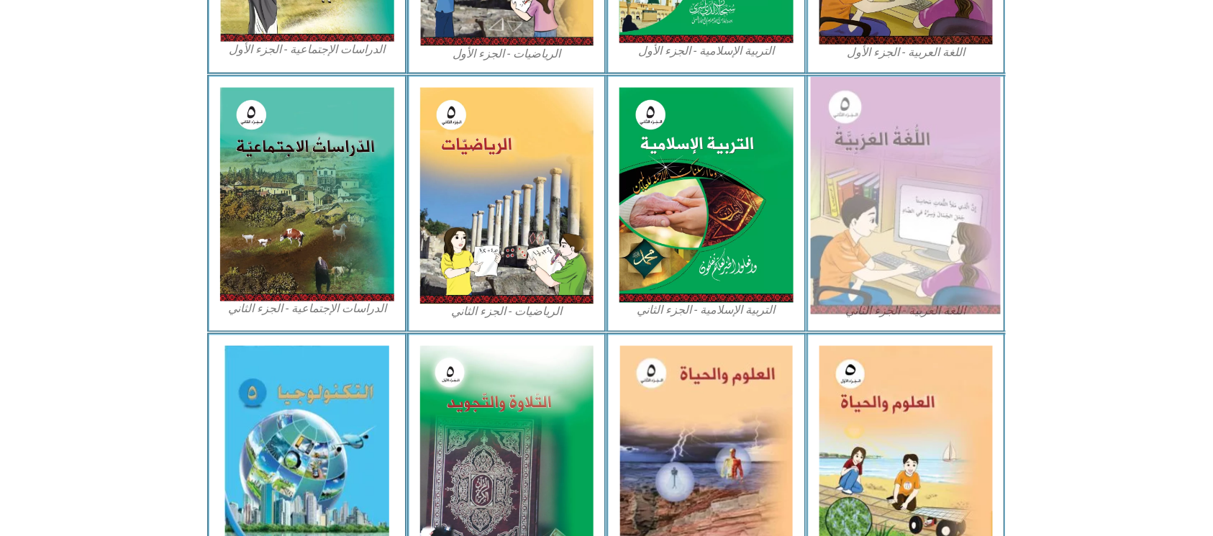
scroll to position [754, 0]
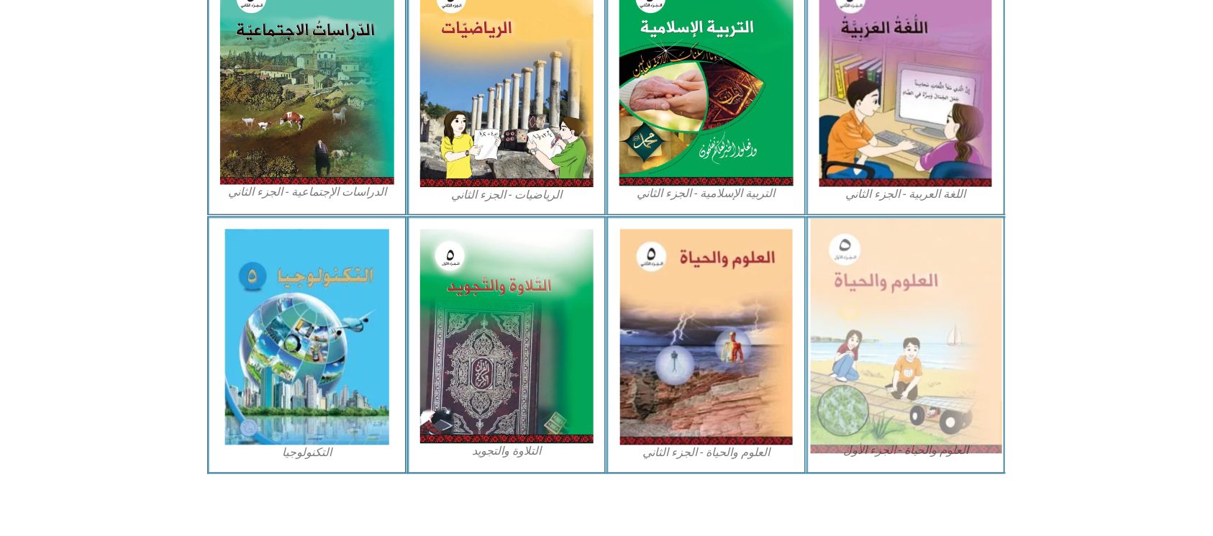
click at [891, 245] on img at bounding box center [905, 336] width 191 height 235
